Goal: Go to known website: Access a specific website the user already knows

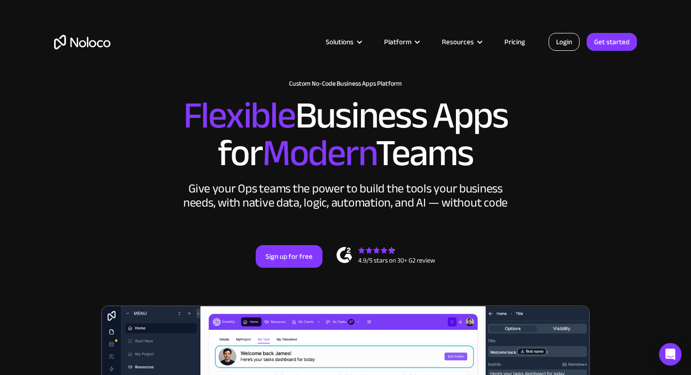
click at [568, 40] on link "Login" at bounding box center [564, 42] width 31 height 18
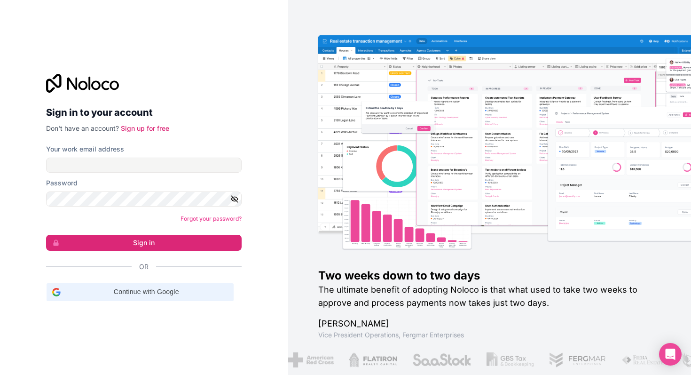
click at [141, 298] on div "Continue with Google Continue with Google. Opens in new tab" at bounding box center [140, 292] width 176 height 18
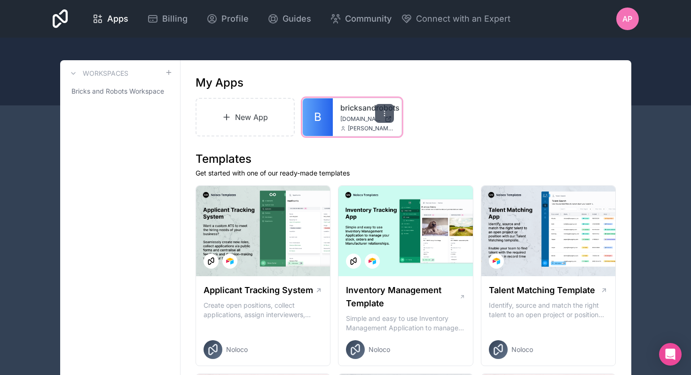
click at [381, 113] on icon at bounding box center [385, 114] width 8 height 8
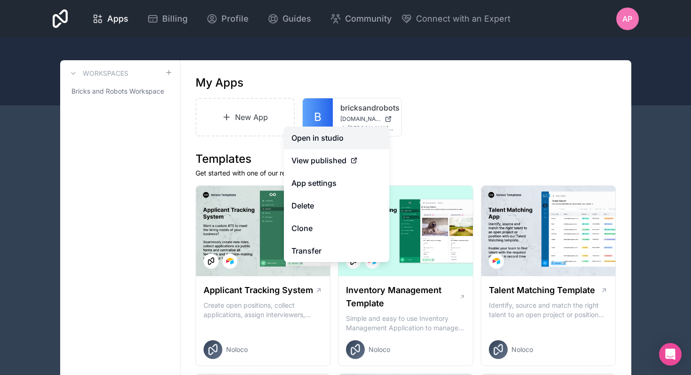
click at [336, 136] on link "Open in studio" at bounding box center [336, 137] width 105 height 23
